Goal: Find specific page/section: Find specific page/section

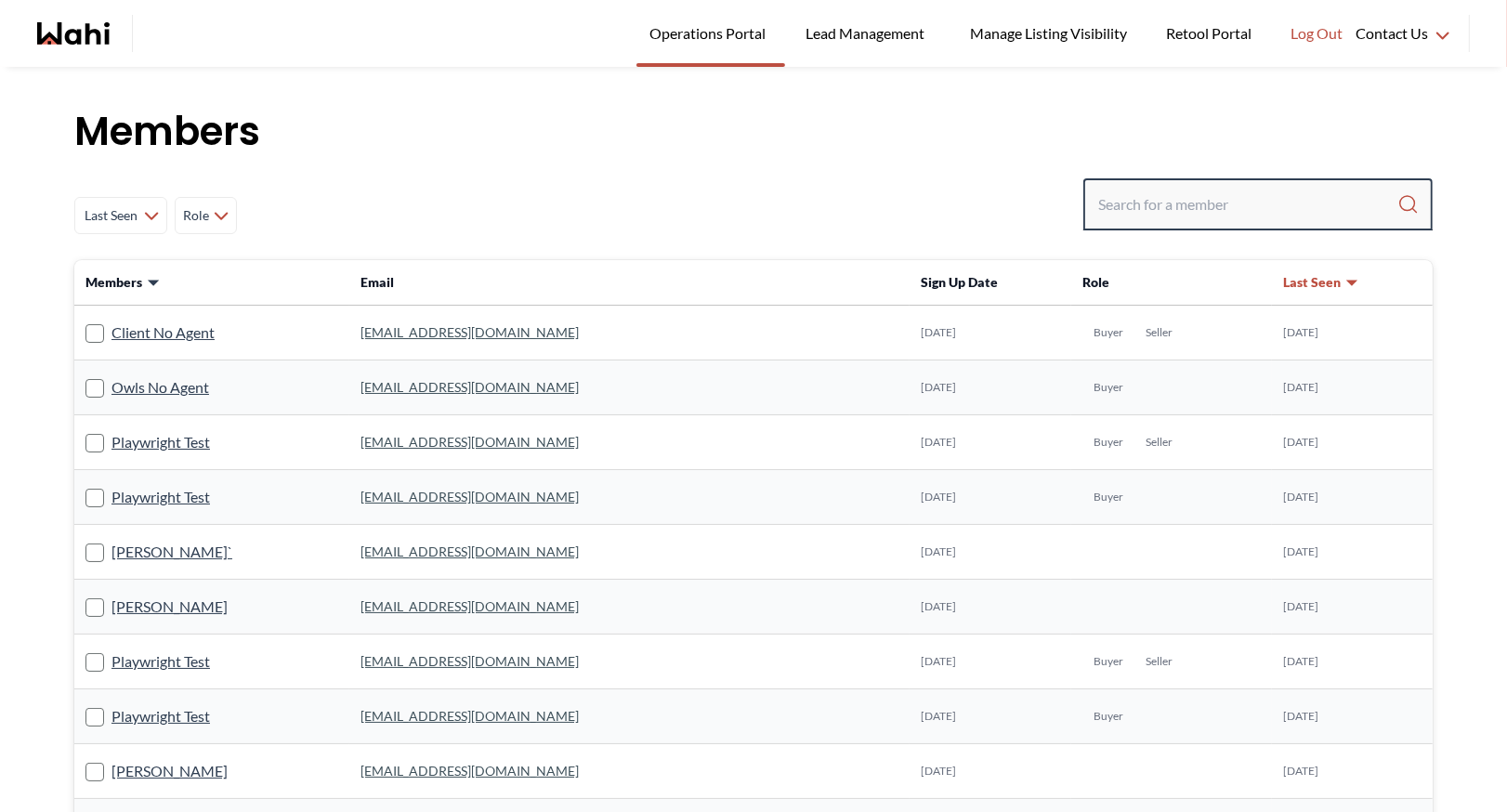
click at [1203, 205] on input "Search input" at bounding box center [1247, 204] width 299 height 34
type input "s"
type input "[PERSON_NAME]"
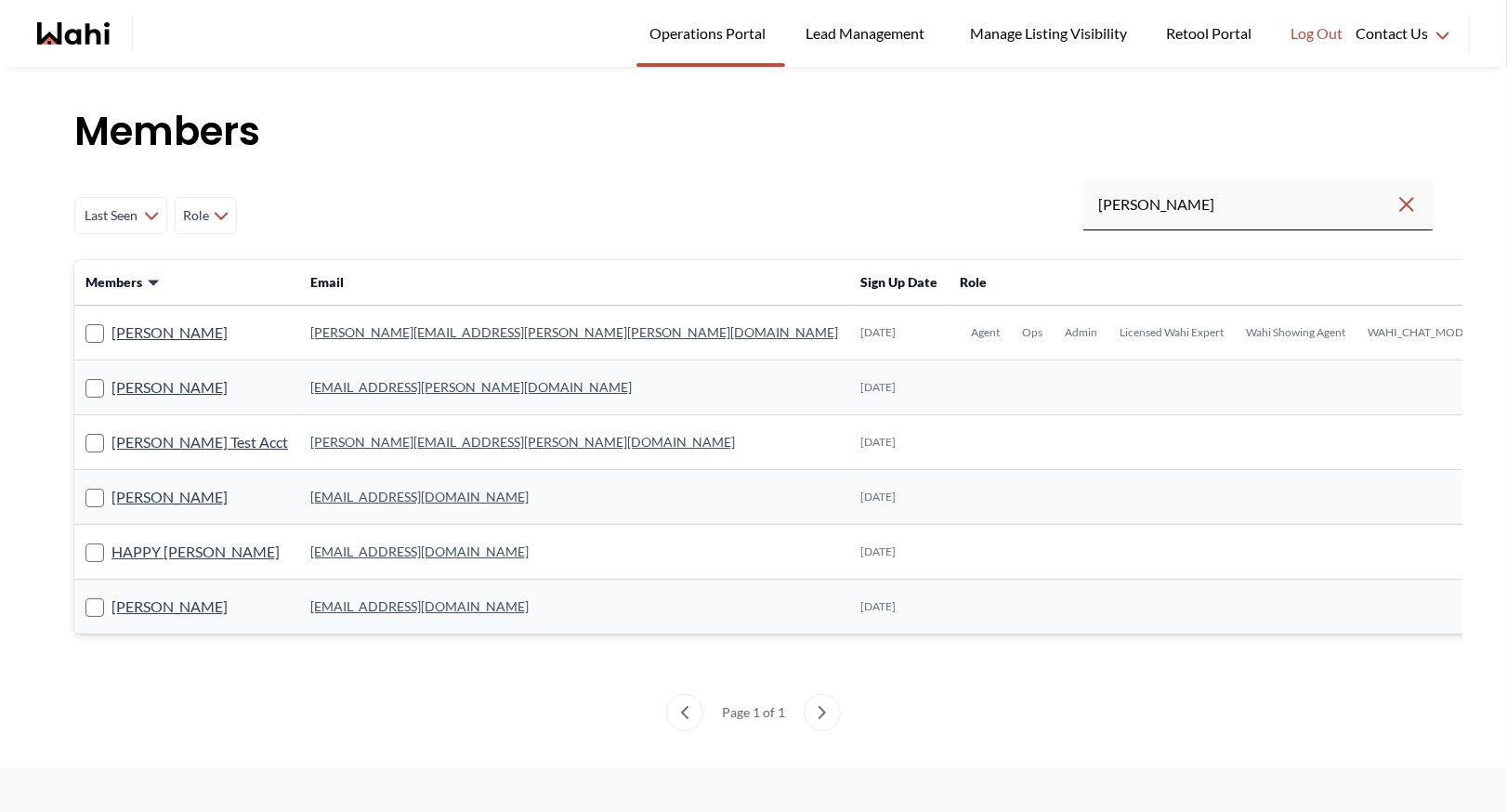
click at [343, 334] on link "[PERSON_NAME][EMAIL_ADDRESS][PERSON_NAME][PERSON_NAME][DOMAIN_NAME]" at bounding box center [574, 332] width 528 height 16
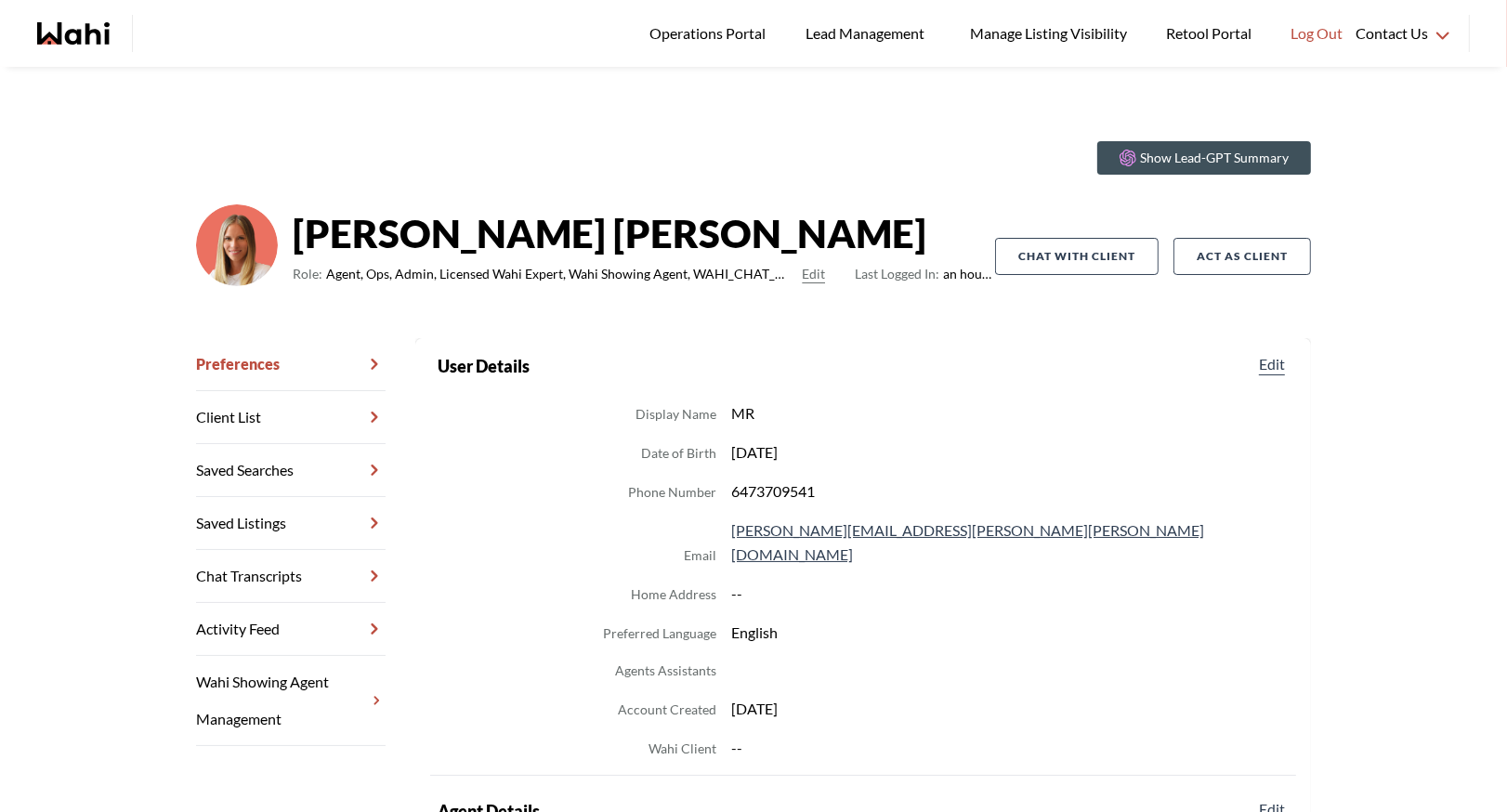
click at [301, 588] on link "Chat Transcripts" at bounding box center [291, 577] width 189 height 53
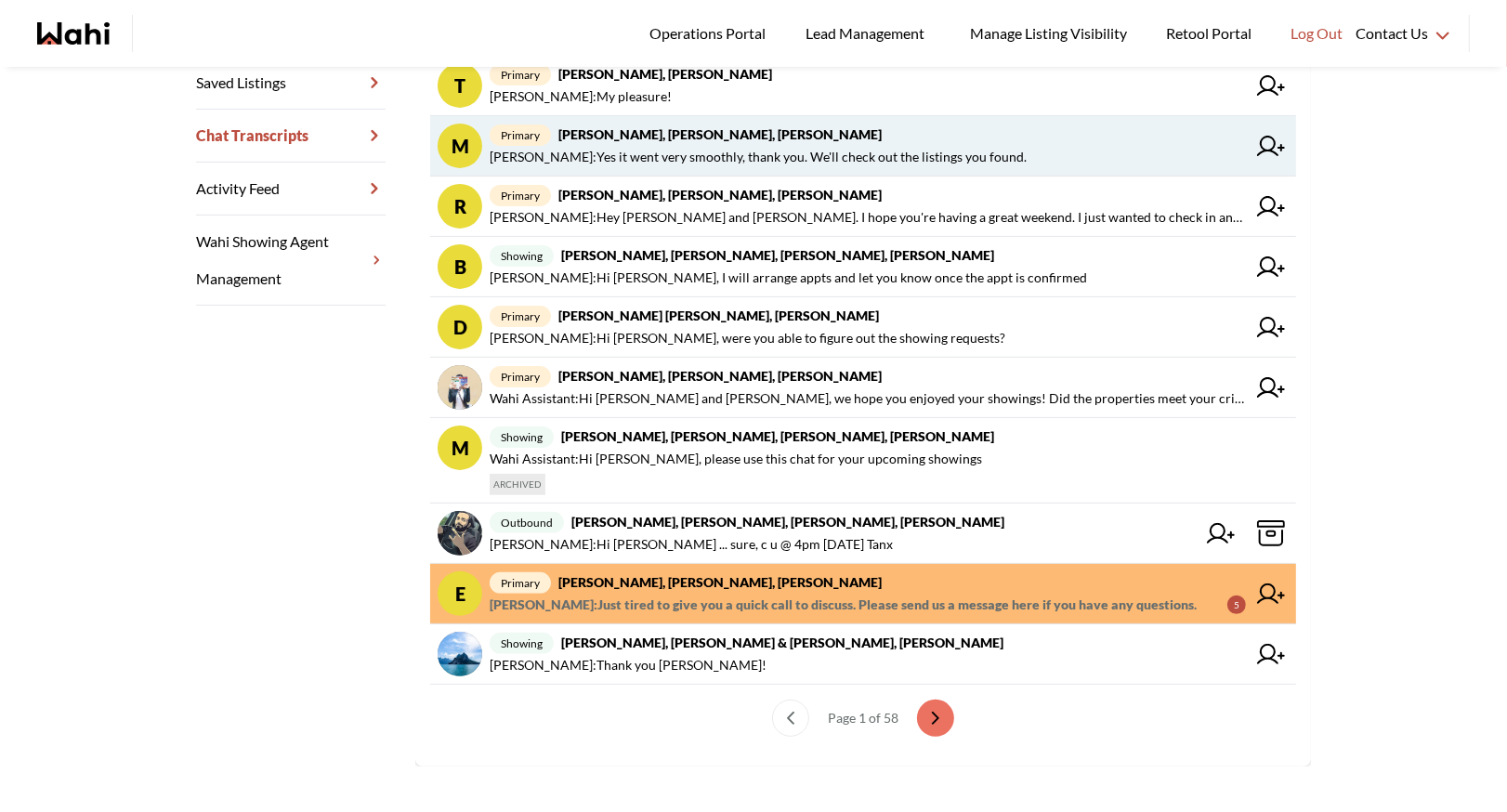
scroll to position [449, 0]
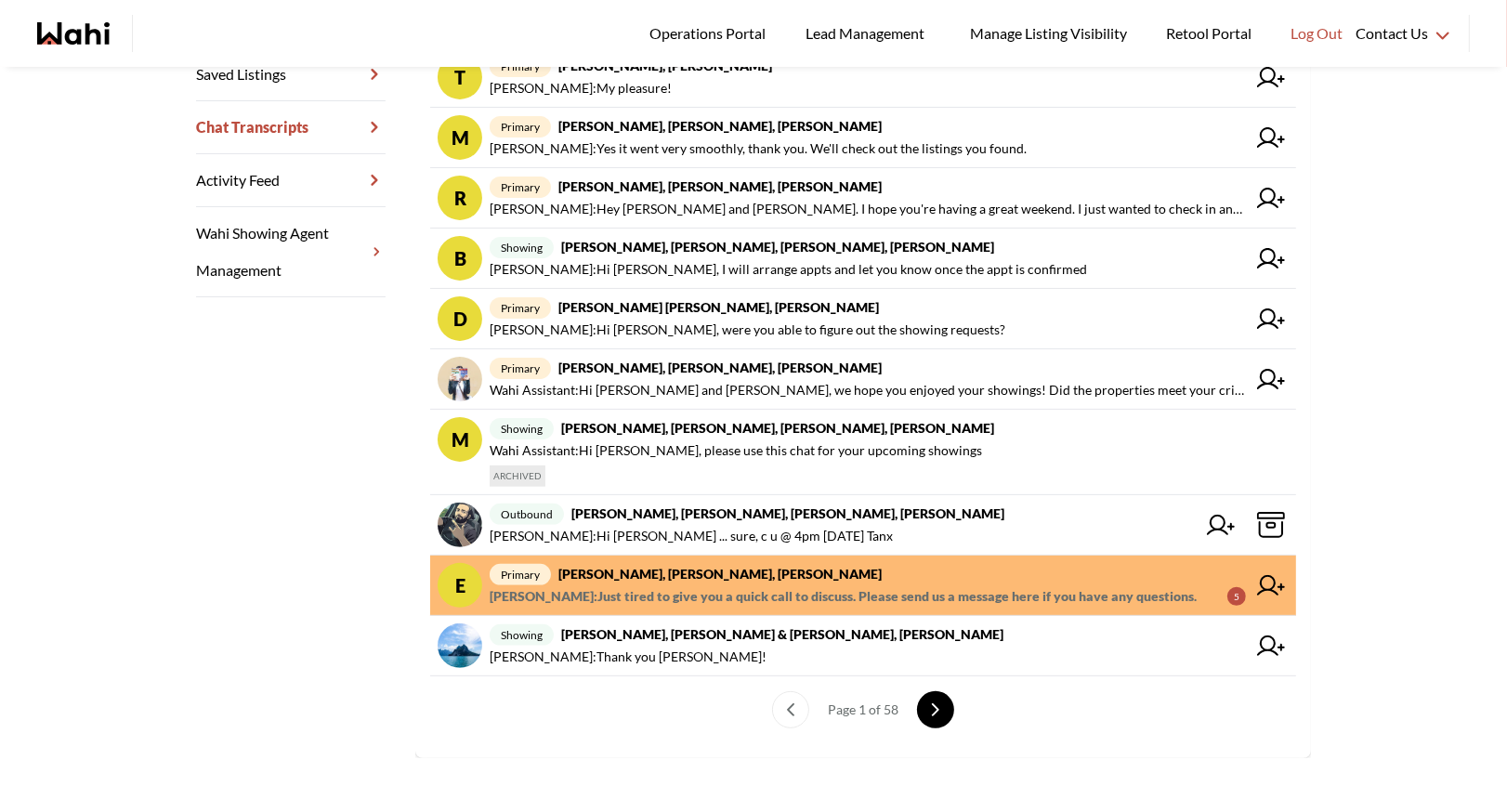
click at [936, 697] on button "next page" at bounding box center [936, 710] width 38 height 38
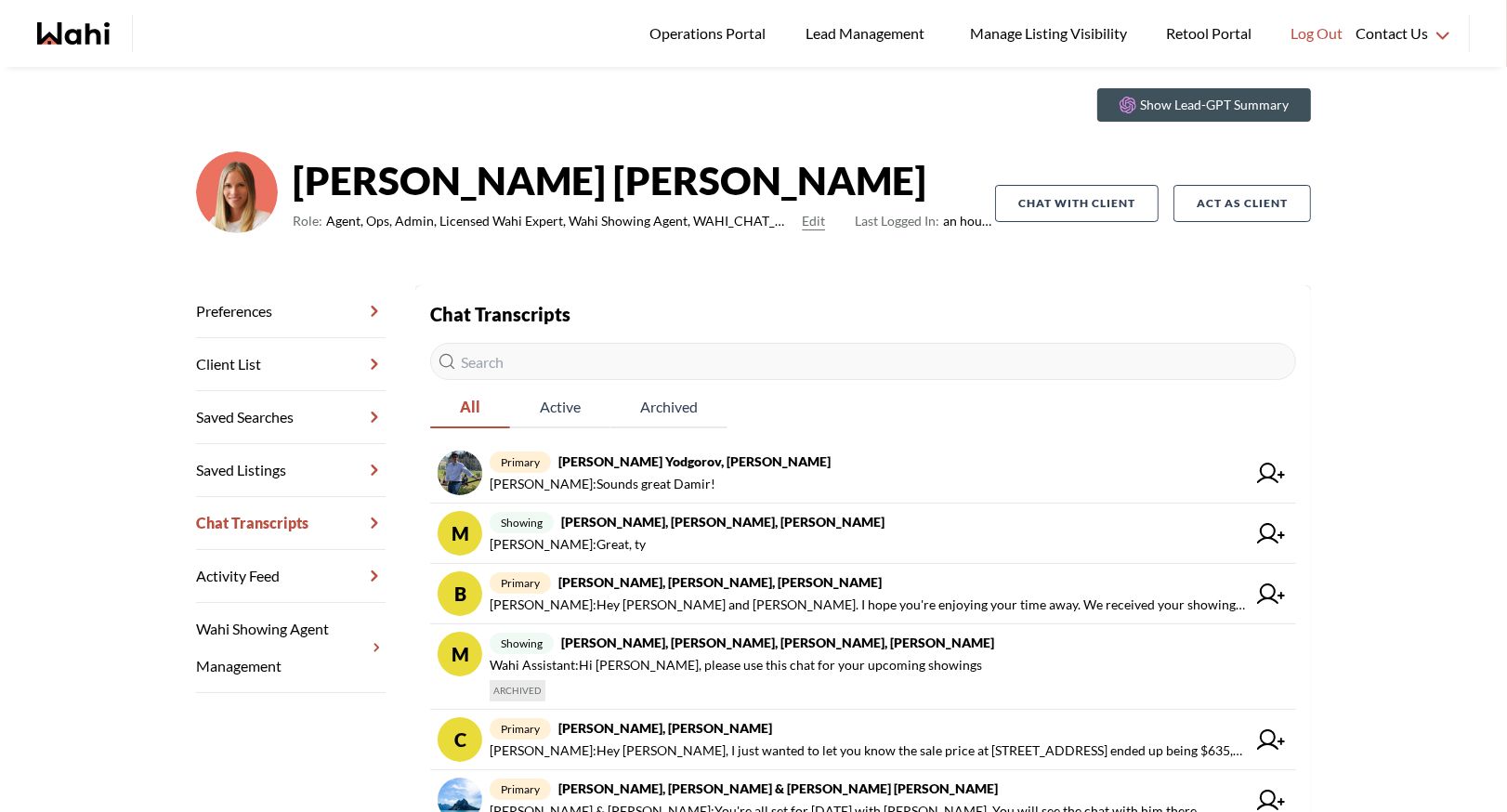
scroll to position [50, 0]
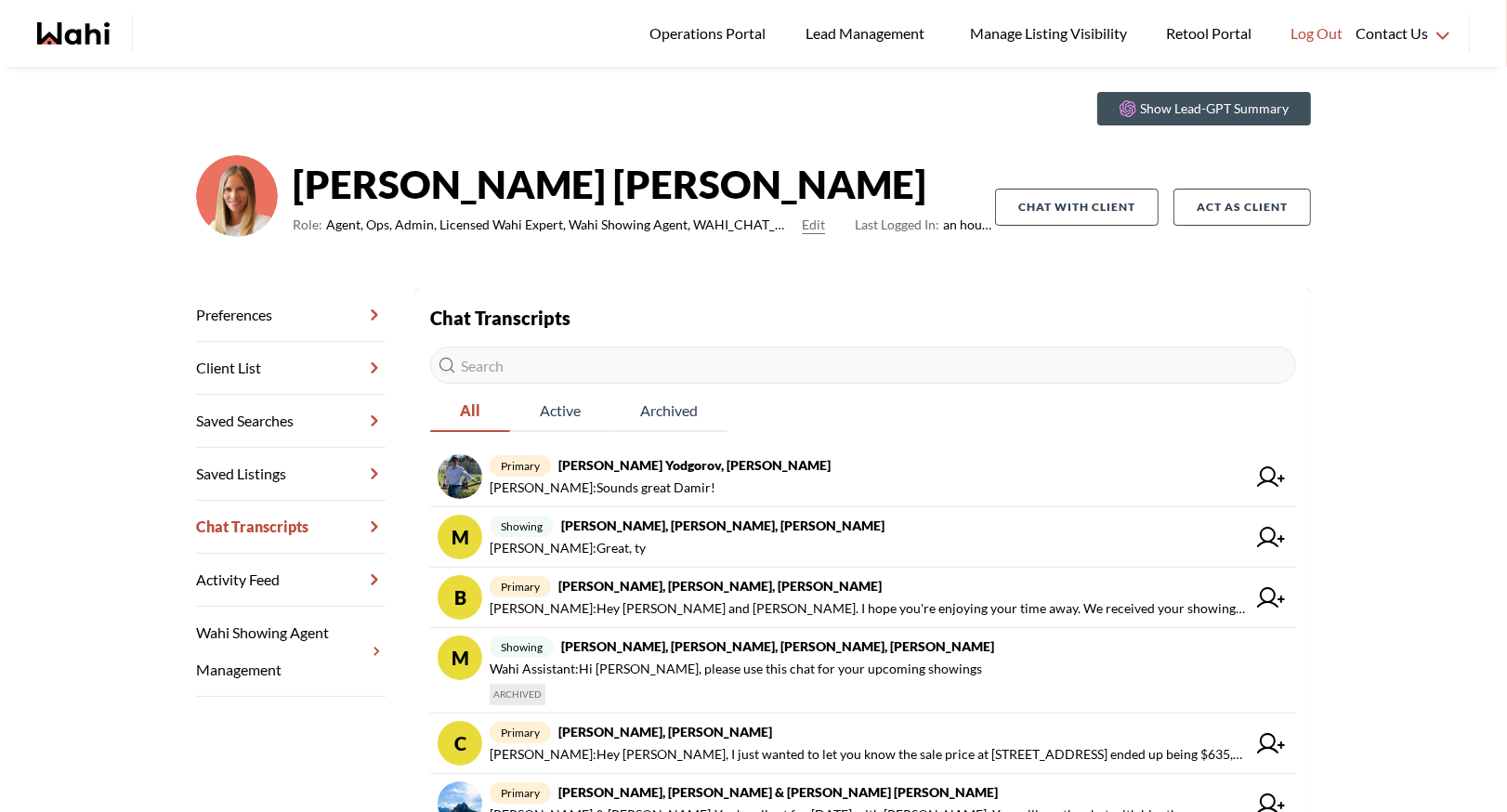
click at [500, 364] on input "text" at bounding box center [863, 366] width 866 height 38
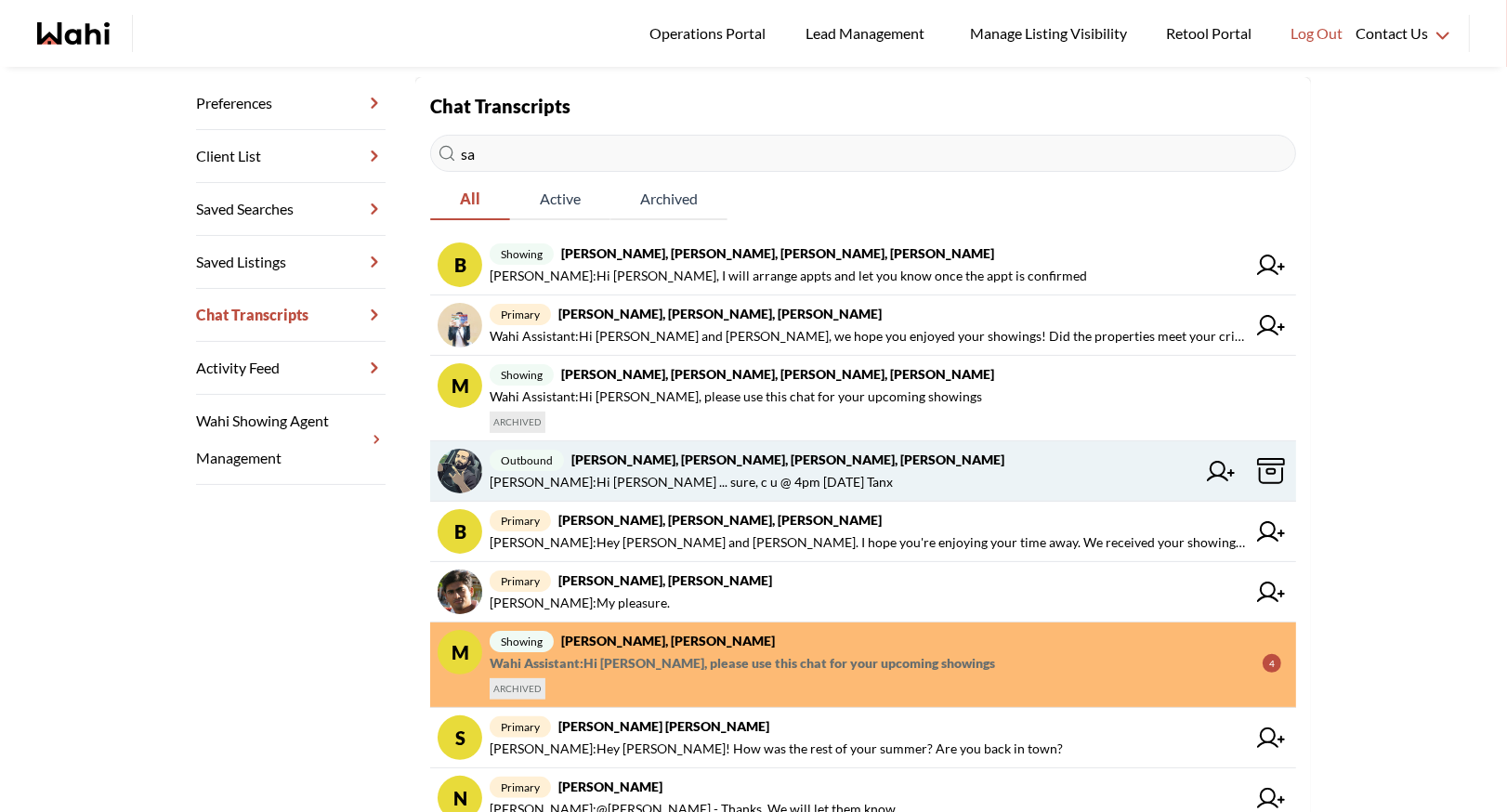
scroll to position [265, 0]
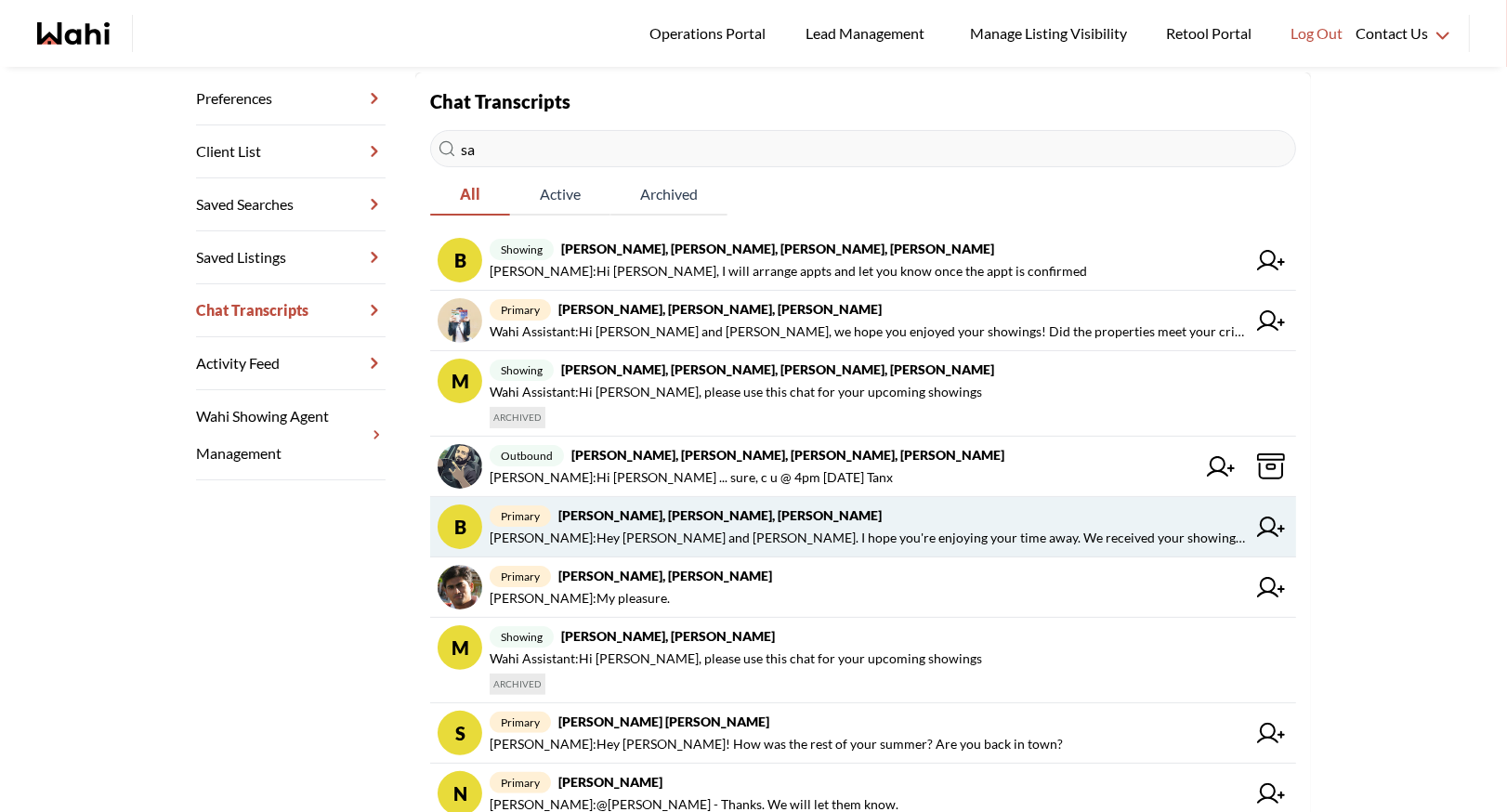
type input "sa"
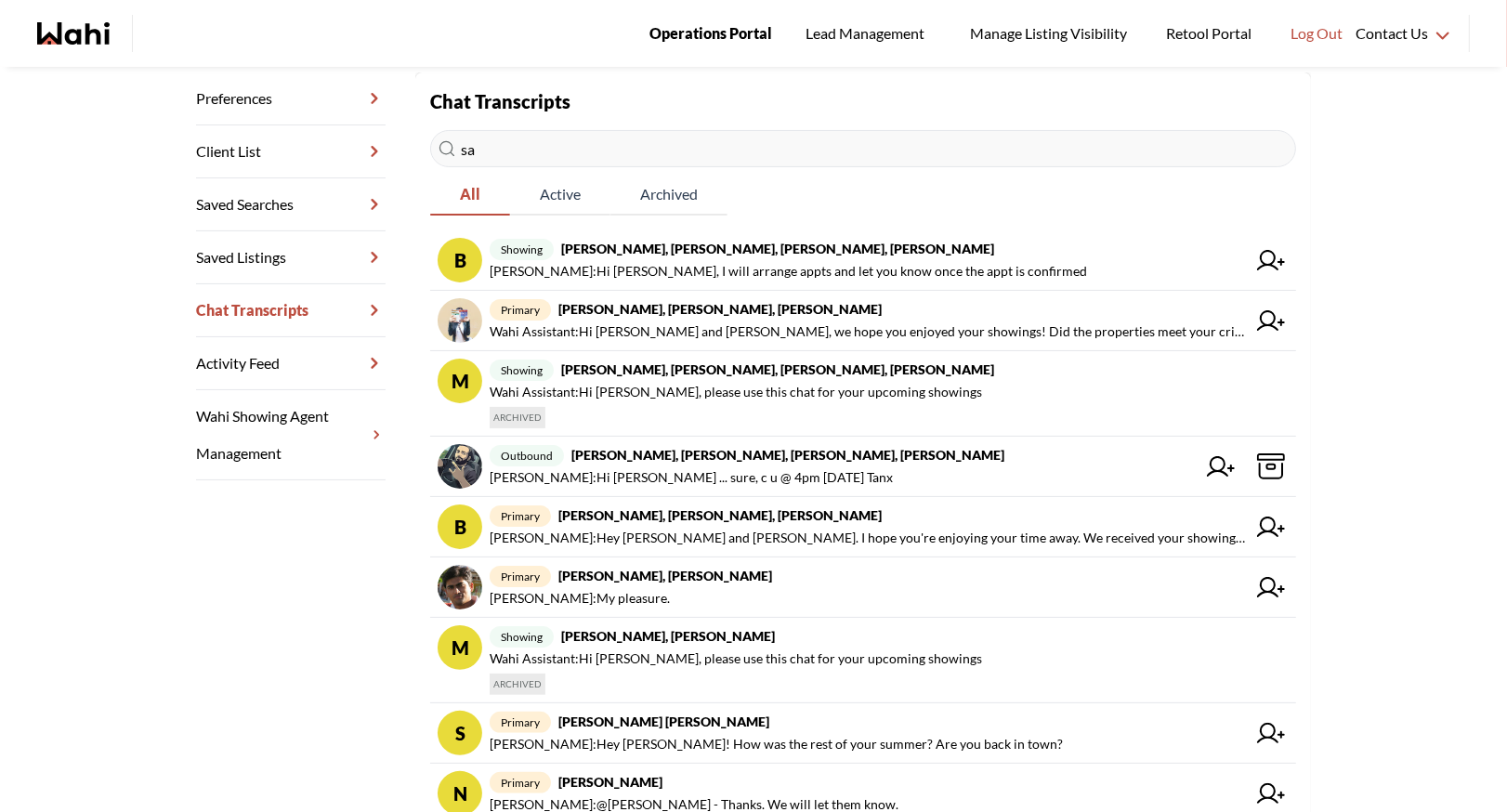
click at [733, 19] on link "Operations Portal" at bounding box center [711, 33] width 149 height 67
